Goal: Task Accomplishment & Management: Use online tool/utility

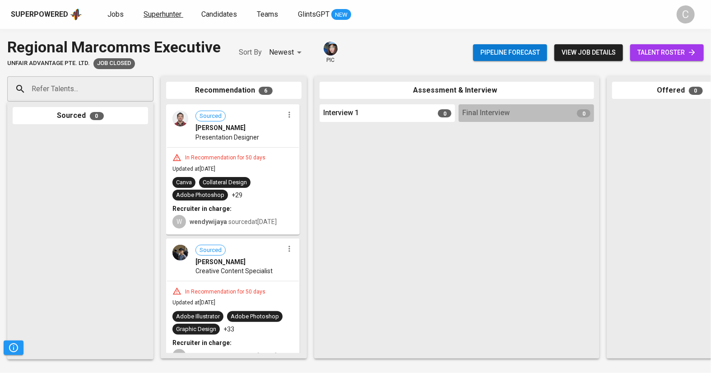
click at [154, 13] on span "Superhunter" at bounding box center [162, 14] width 38 height 9
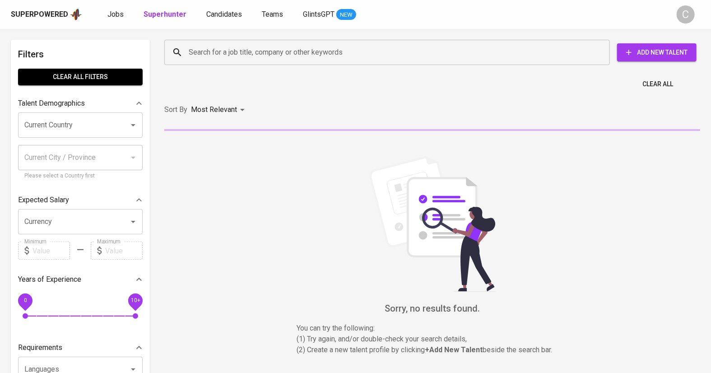
click at [226, 64] on div "Search for a job title, company or other keywords" at bounding box center [386, 52] width 445 height 25
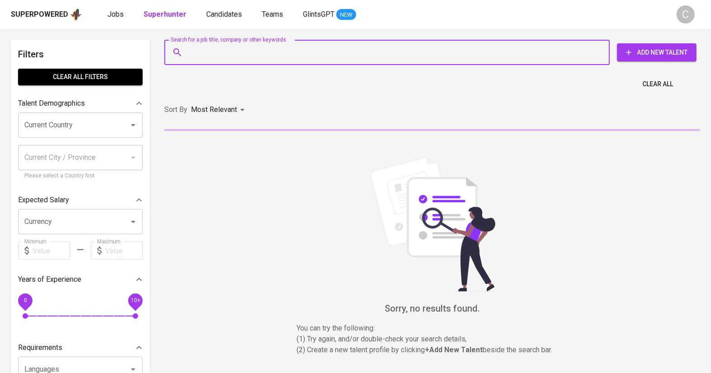
paste input "4388 |[EMAIL_ADDRESS][DOMAIN_NAME]"
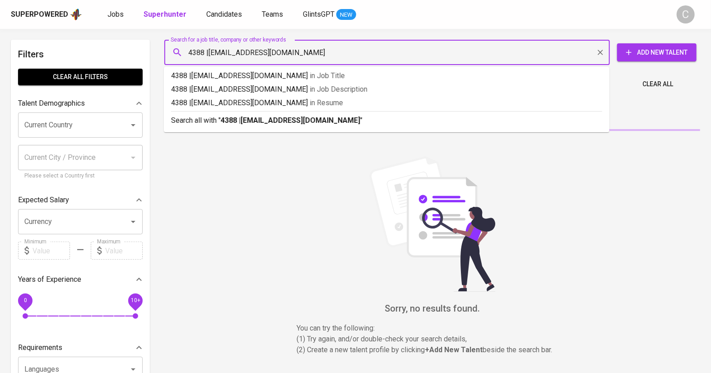
click at [208, 49] on input "4388 |[EMAIL_ADDRESS][DOMAIN_NAME]" at bounding box center [389, 52] width 406 height 17
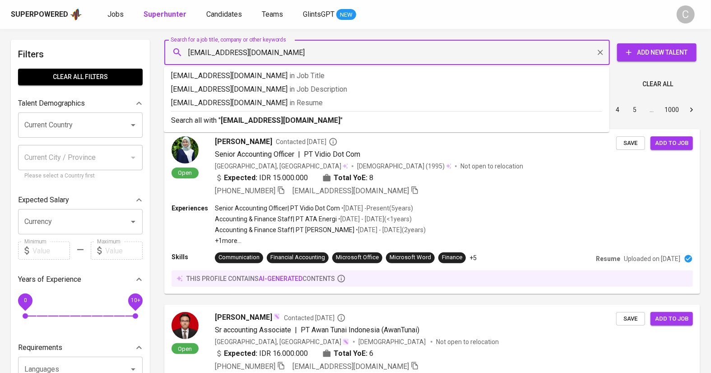
type input "[EMAIL_ADDRESS][DOMAIN_NAME]"
click at [311, 119] on b "[EMAIL_ADDRESS][DOMAIN_NAME]" at bounding box center [281, 120] width 120 height 9
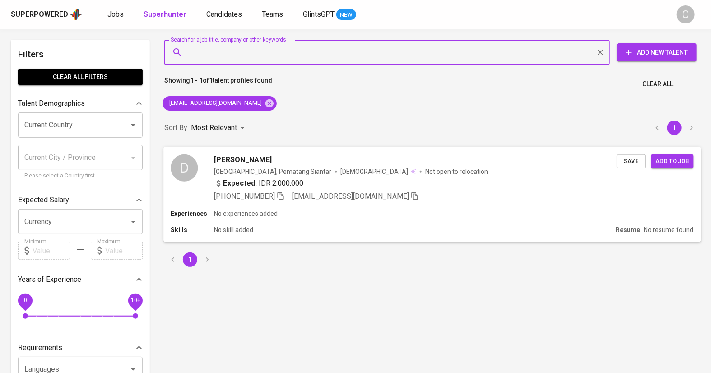
click at [625, 165] on span "Save" at bounding box center [631, 161] width 20 height 10
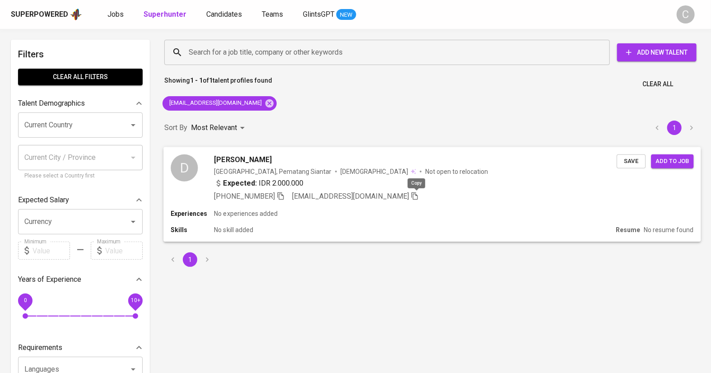
click at [417, 196] on icon "button" at bounding box center [414, 196] width 6 height 8
